Goal: Find specific page/section: Find specific page/section

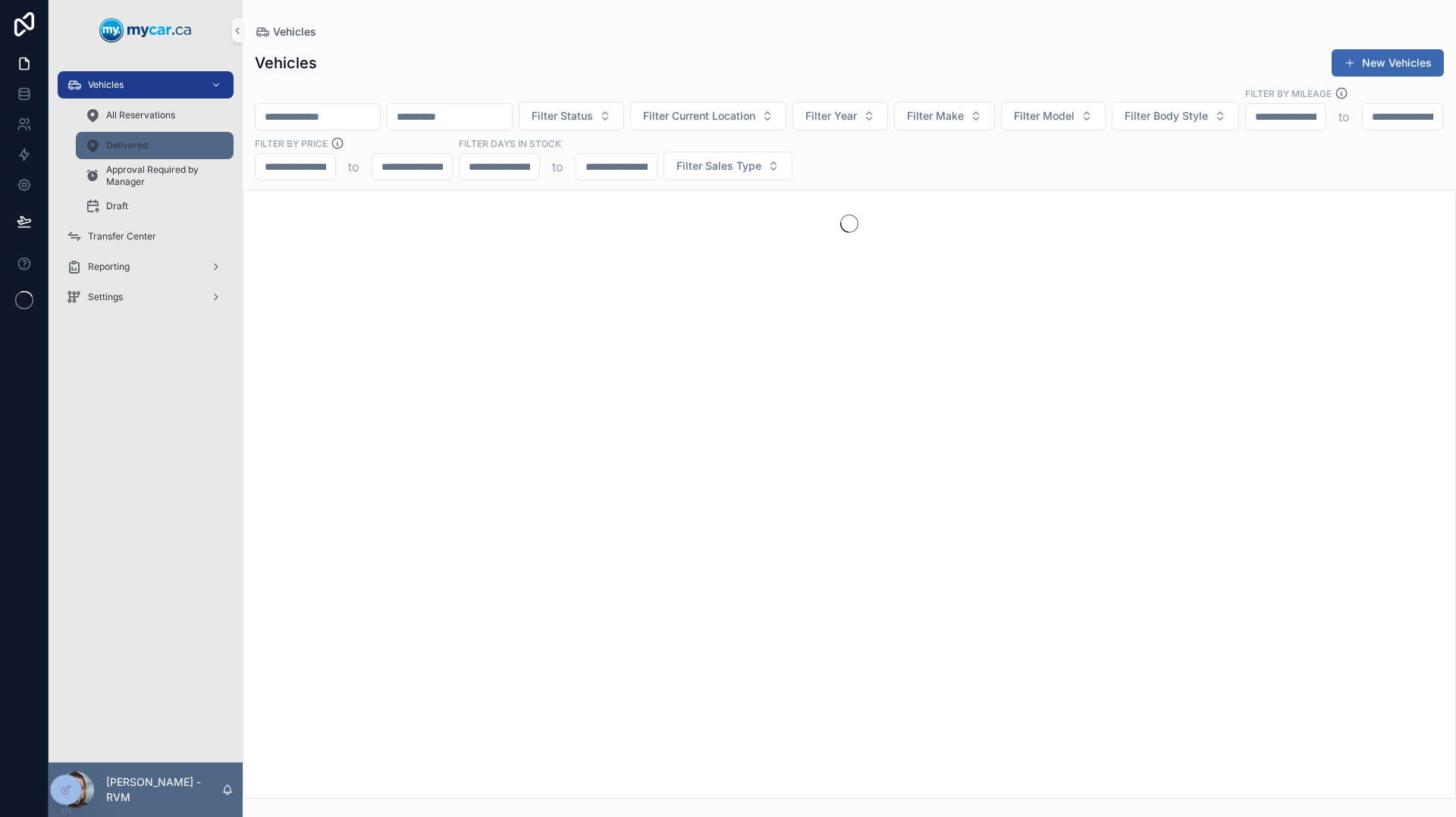
click at [147, 145] on div "Delivered" at bounding box center [155, 145] width 140 height 25
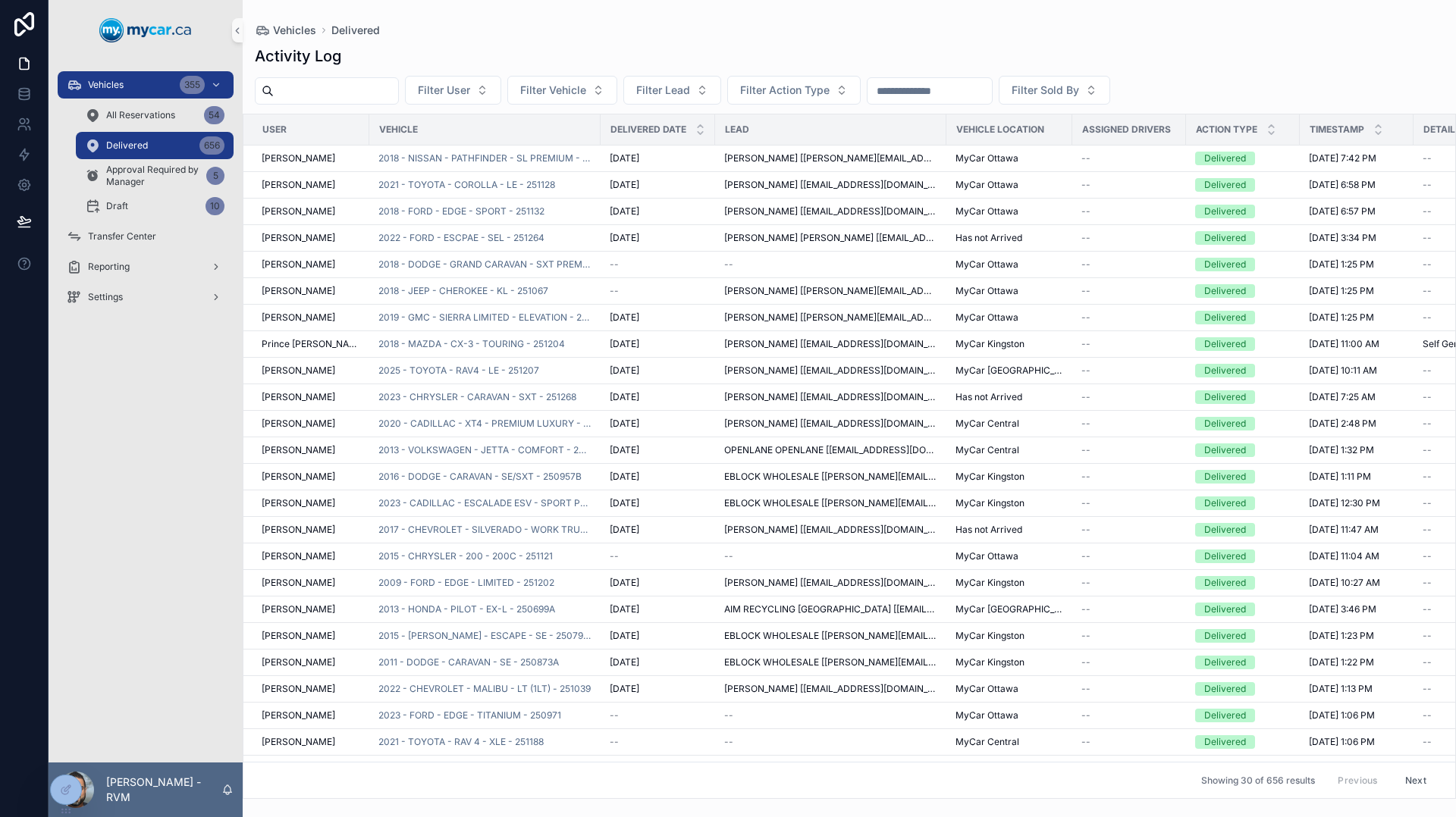
click at [969, 90] on input "scrollable content" at bounding box center [930, 91] width 125 height 21
type input "******"
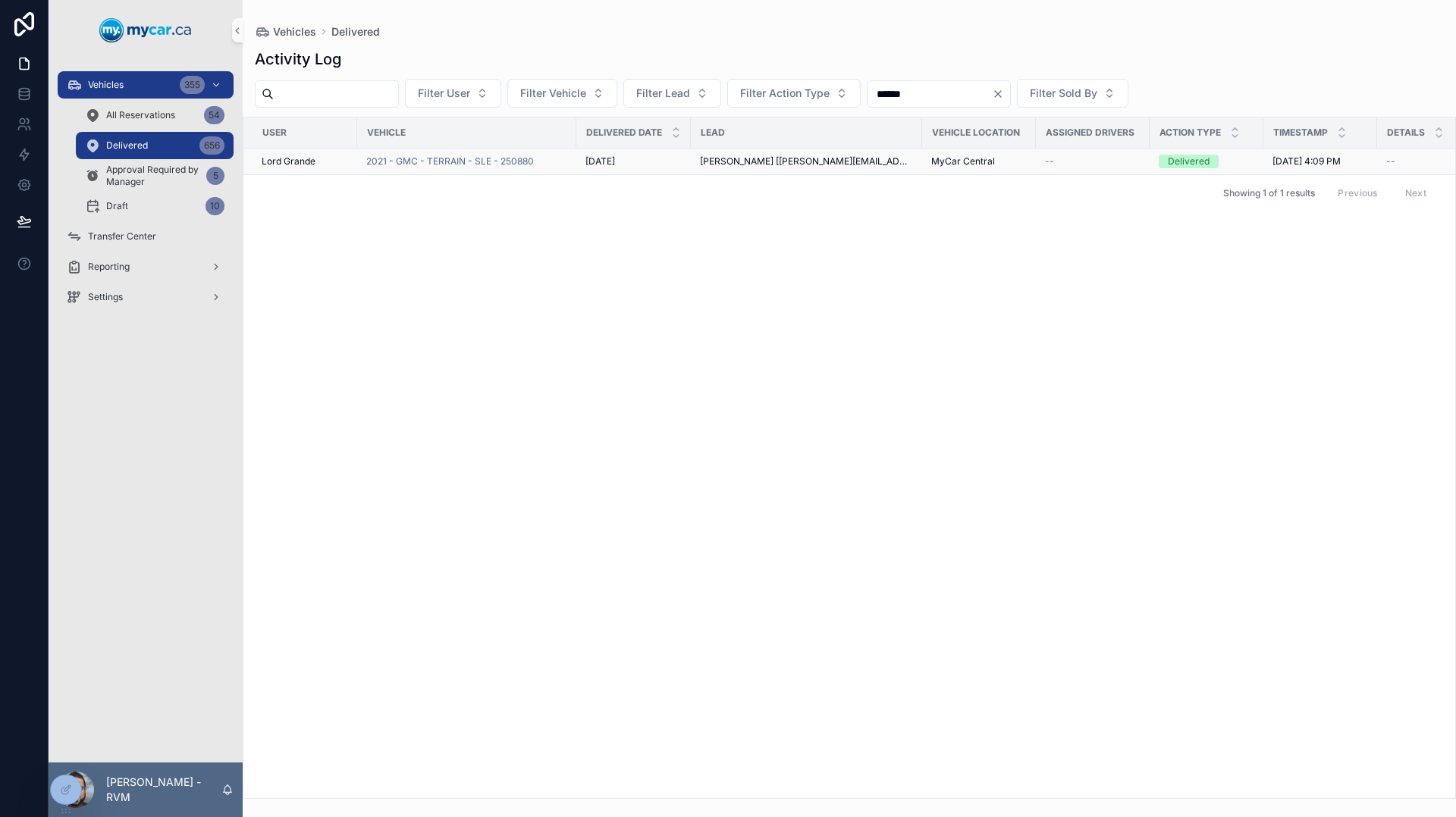
click at [650, 168] on td "[DATE] [DATE]" at bounding box center [633, 162] width 114 height 26
click at [751, 163] on span "[PERSON_NAME] [[PERSON_NAME][EMAIL_ADDRESS][DOMAIN_NAME]]" at bounding box center [807, 162] width 214 height 12
click at [457, 153] on td "2021 - GMC - TERRAIN - SLE - 250880" at bounding box center [467, 162] width 219 height 26
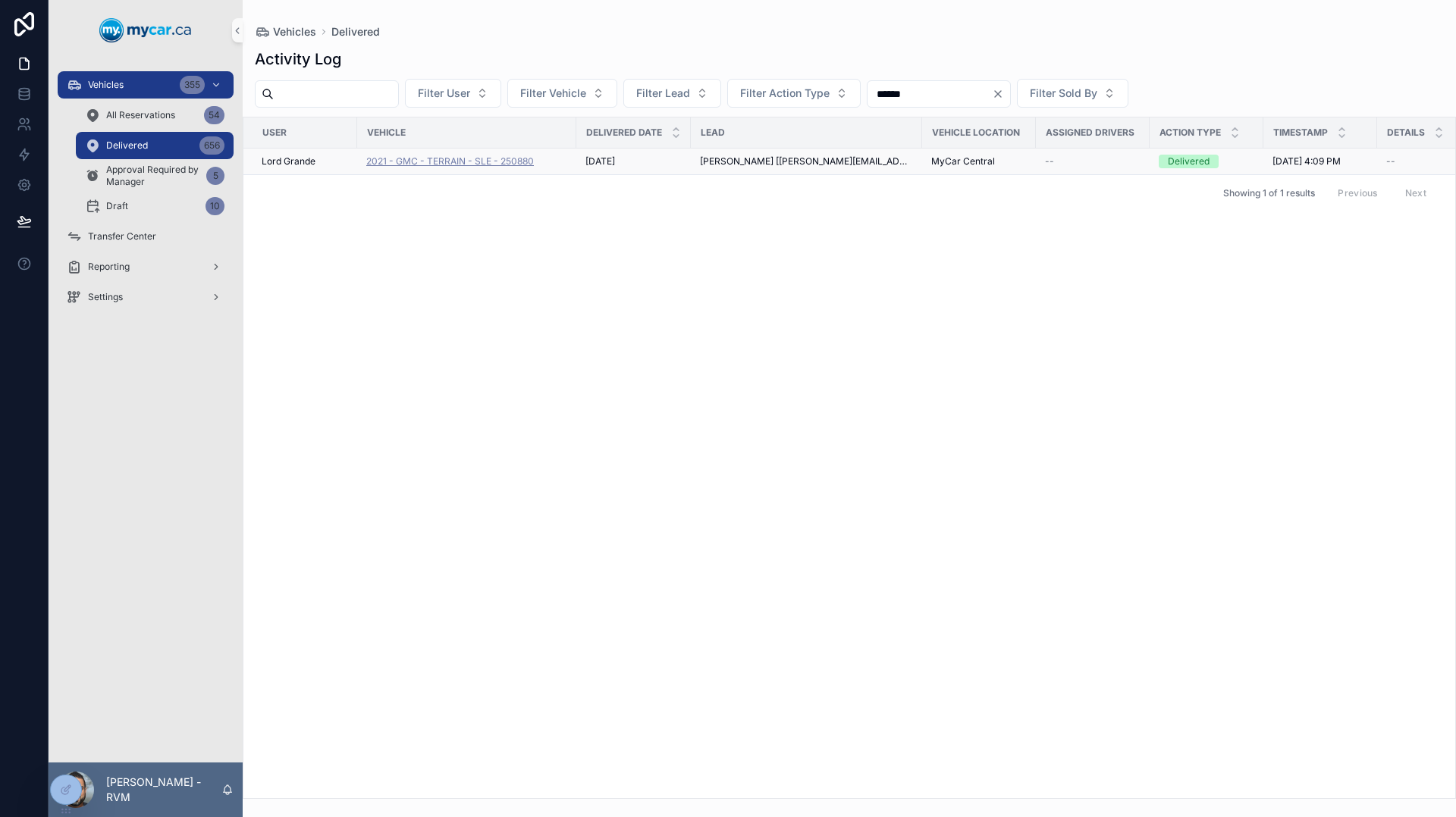
click at [458, 160] on span "2021 - GMC - TERRAIN - SLE - 250880" at bounding box center [450, 162] width 167 height 12
